Goal: Task Accomplishment & Management: Complete application form

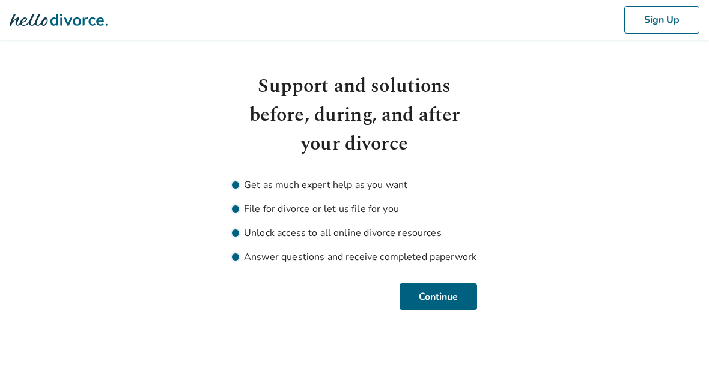
click at [256, 309] on div "Continue" at bounding box center [354, 296] width 245 height 26
click at [213, 309] on body "Sign Up Support and solutions before, during, and after your divorce Get as muc…" at bounding box center [354, 155] width 709 height 310
click at [670, 309] on body "Sign Up Support and solutions before, during, and after your divorce Get as muc…" at bounding box center [354, 155] width 709 height 310
click at [431, 309] on button "Continue" at bounding box center [437, 296] width 77 height 26
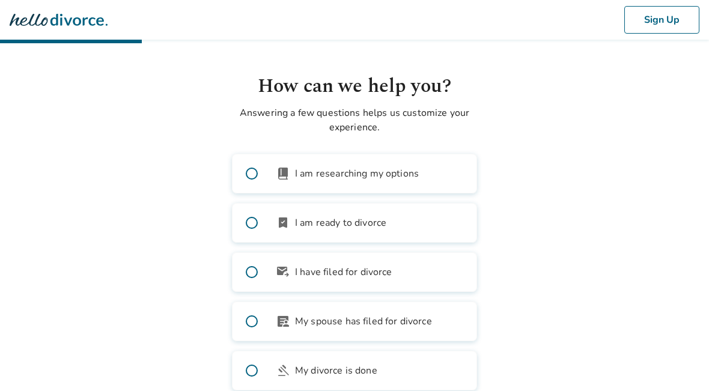
click at [674, 313] on body "Sign Up How can we help you? Answering a few questions helps us customize your …" at bounding box center [354, 218] width 709 height 436
click at [673, 313] on body "Sign Up How can we help you? Answering a few questions helps us customize your …" at bounding box center [354, 218] width 709 height 436
click at [657, 313] on body "Sign Up How can we help you? Answering a few questions helps us customize your …" at bounding box center [354, 218] width 709 height 436
click at [673, 313] on body "Sign Up How can we help you? Answering a few questions helps us customize your …" at bounding box center [354, 218] width 709 height 436
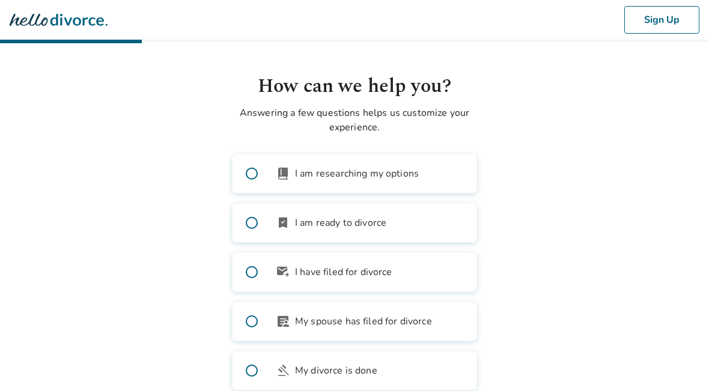
click at [672, 313] on body "Sign Up How can we help you? Answering a few questions helps us customize your …" at bounding box center [354, 218] width 709 height 436
click at [673, 313] on body "Sign Up How can we help you? Answering a few questions helps us customize your …" at bounding box center [354, 218] width 709 height 436
click at [687, 313] on body "Sign Up How can we help you? Answering a few questions helps us customize your …" at bounding box center [354, 218] width 709 height 436
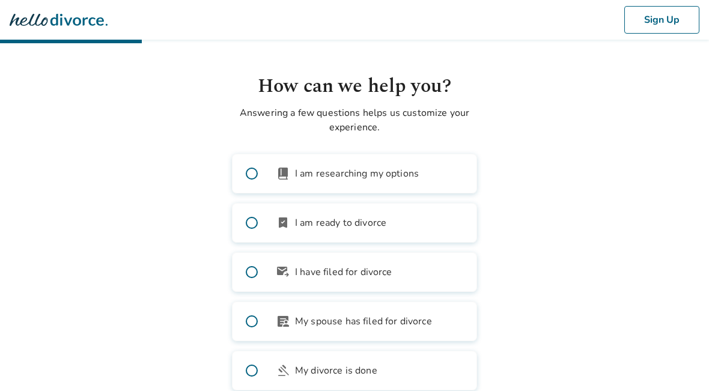
click at [673, 313] on body "Sign Up How can we help you? Answering a few questions helps us customize your …" at bounding box center [354, 218] width 709 height 436
click at [328, 313] on label "article_person My spouse has filed for divorce" at bounding box center [354, 321] width 245 height 40
click at [327, 314] on span "My spouse has filed for divorce" at bounding box center [363, 321] width 137 height 14
click at [385, 313] on label "article_person My spouse has filed for divorce" at bounding box center [354, 321] width 245 height 40
click at [333, 313] on label "article_person My spouse has filed for divorce" at bounding box center [354, 321] width 245 height 40
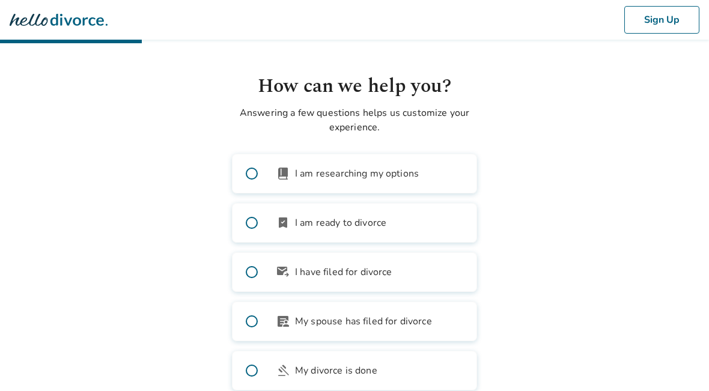
click at [383, 313] on label "article_person My spouse has filed for divorce" at bounding box center [354, 321] width 245 height 40
click at [320, 313] on label "article_person My spouse has filed for divorce" at bounding box center [354, 321] width 245 height 40
click at [380, 313] on label "article_person My spouse has filed for divorce" at bounding box center [354, 321] width 245 height 40
click at [130, 378] on body "Sign Up How can we help you? Answering a few questions helps us customize your …" at bounding box center [354, 218] width 709 height 436
click at [193, 378] on body "Sign Up How can we help you? Answering a few questions helps us customize your …" at bounding box center [354, 218] width 709 height 436
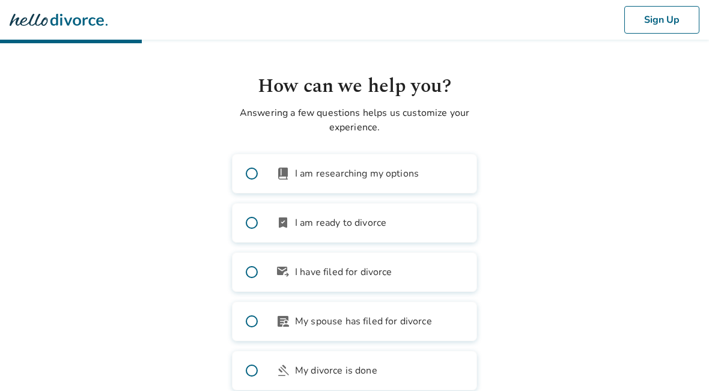
click at [368, 270] on html "Sign Up How can we help you? Answering a few questions helps us customize your …" at bounding box center [354, 232] width 709 height 465
click at [368, 270] on span "I have filed for divorce" at bounding box center [343, 272] width 97 height 14
